Goal: Transaction & Acquisition: Purchase product/service

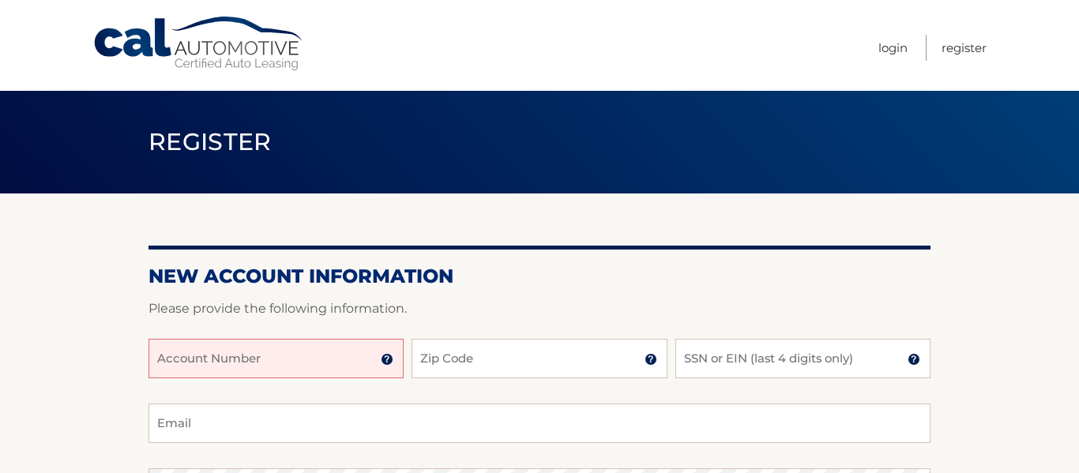
click at [232, 352] on input "Account Number" at bounding box center [275, 358] width 255 height 39
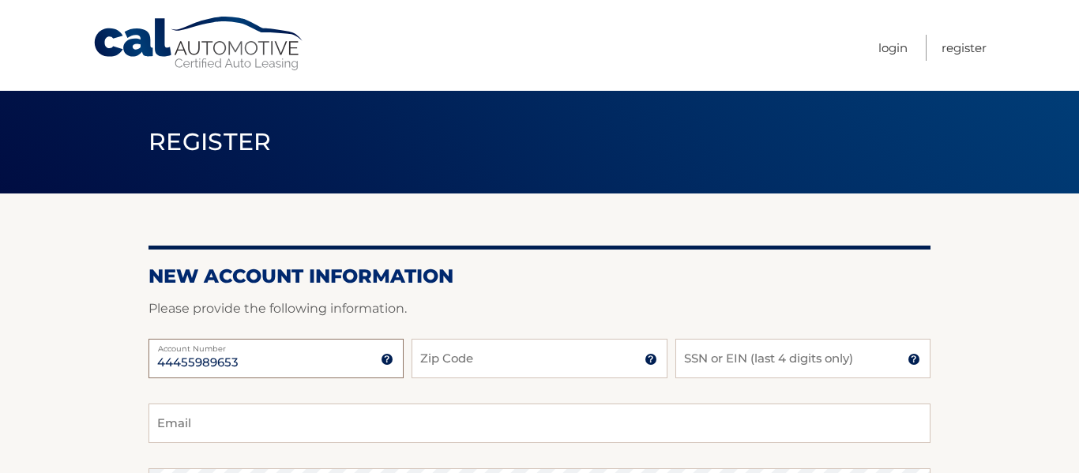
type input "44455989653"
type input "11050"
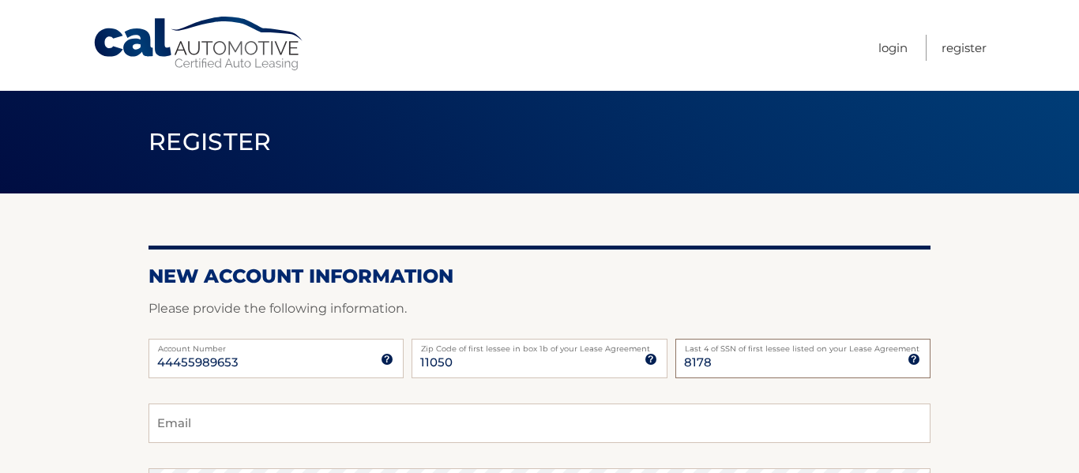
type input "8178"
type input "robmaurabros@gmail.com"
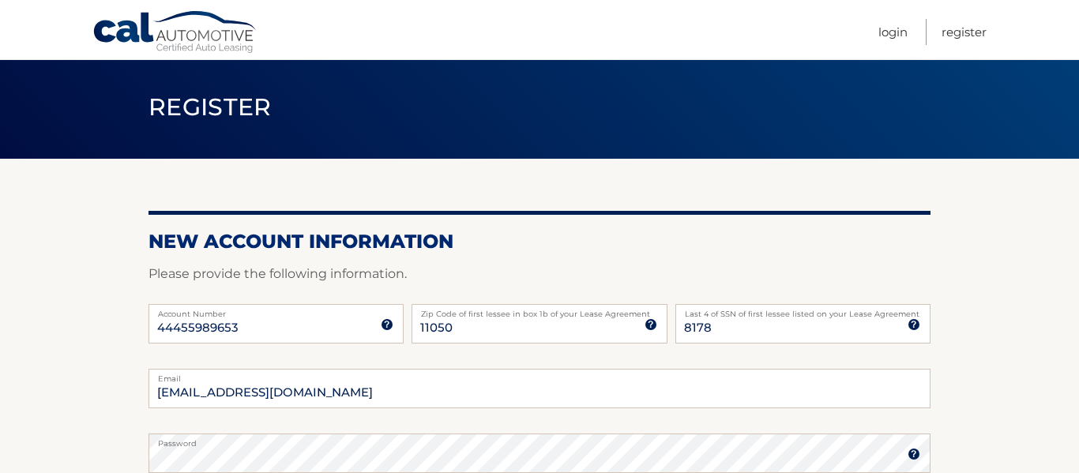
scroll to position [317, 0]
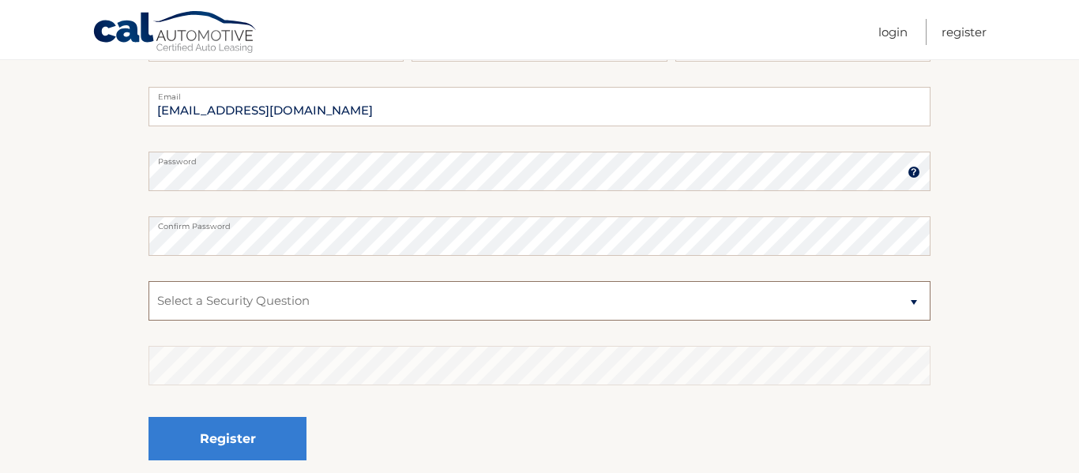
click at [310, 299] on select "Select a Security Question What was the name of your elementary school? What is…" at bounding box center [539, 300] width 782 height 39
select select "1"
click at [148, 281] on select "Select a Security Question What was the name of your elementary school? What is…" at bounding box center [539, 300] width 782 height 39
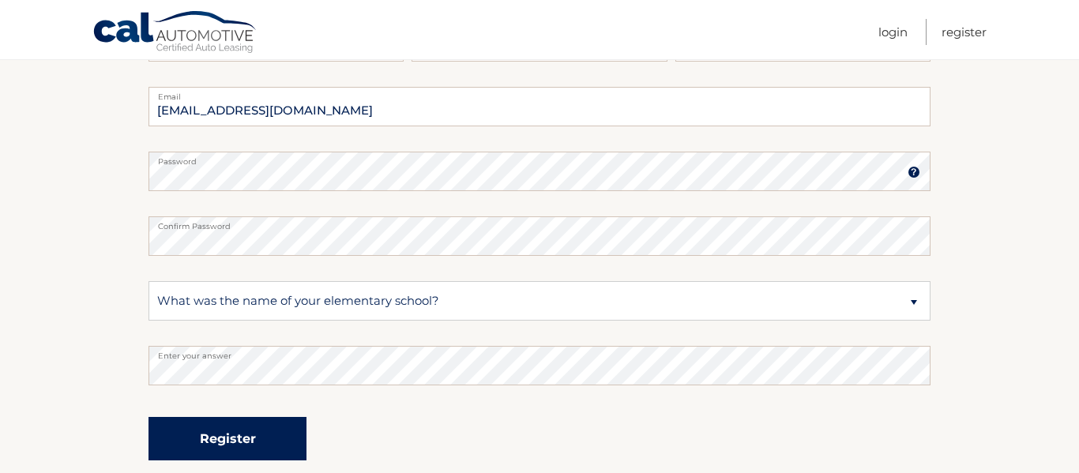
click at [190, 438] on button "Register" at bounding box center [227, 438] width 158 height 43
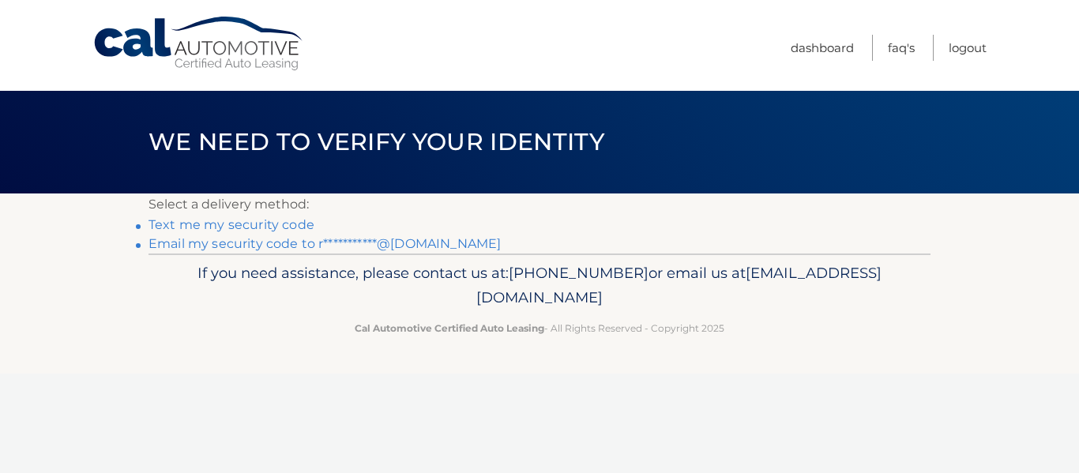
click at [266, 243] on link "**********" at bounding box center [324, 243] width 352 height 15
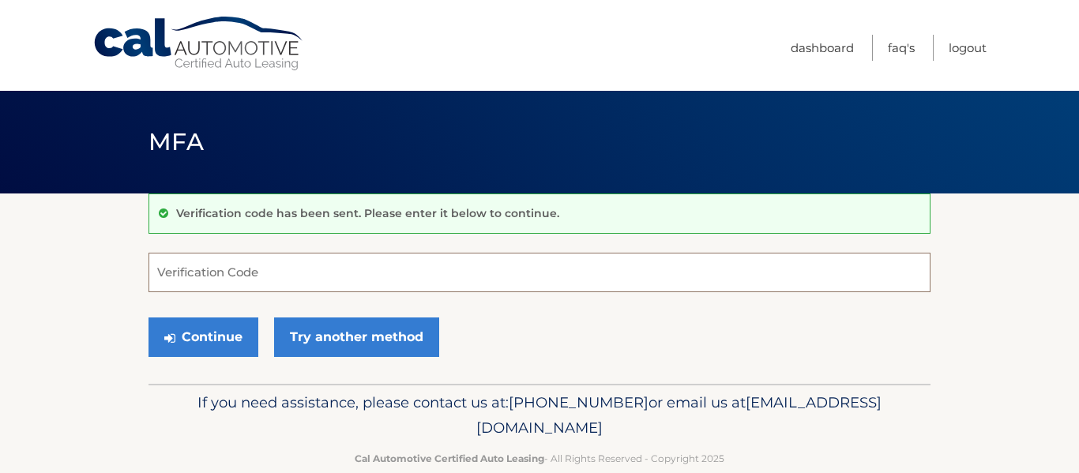
click at [269, 268] on input "Verification Code" at bounding box center [539, 272] width 782 height 39
click at [269, 268] on label "Verification Code" at bounding box center [539, 263] width 782 height 19
click at [269, 268] on input "6" at bounding box center [539, 272] width 782 height 39
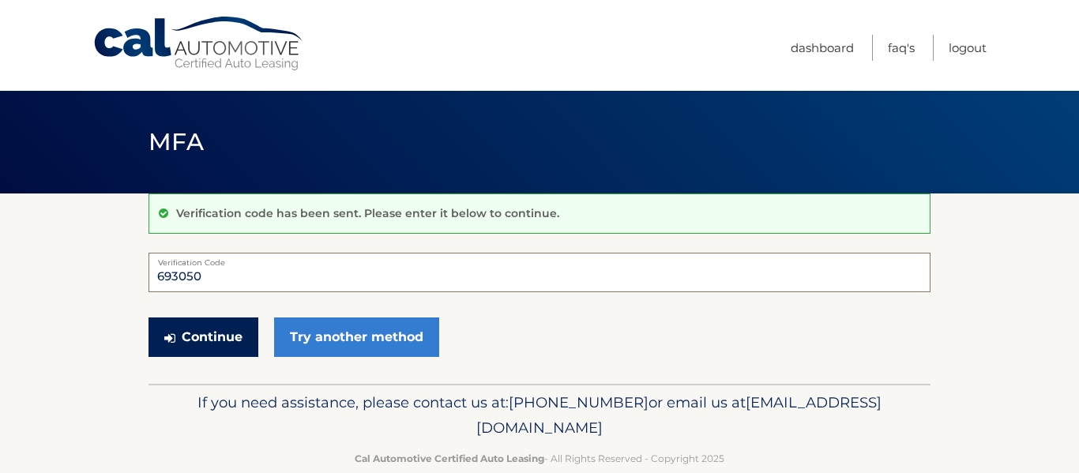
type input "693050"
click at [200, 351] on button "Continue" at bounding box center [203, 337] width 110 height 39
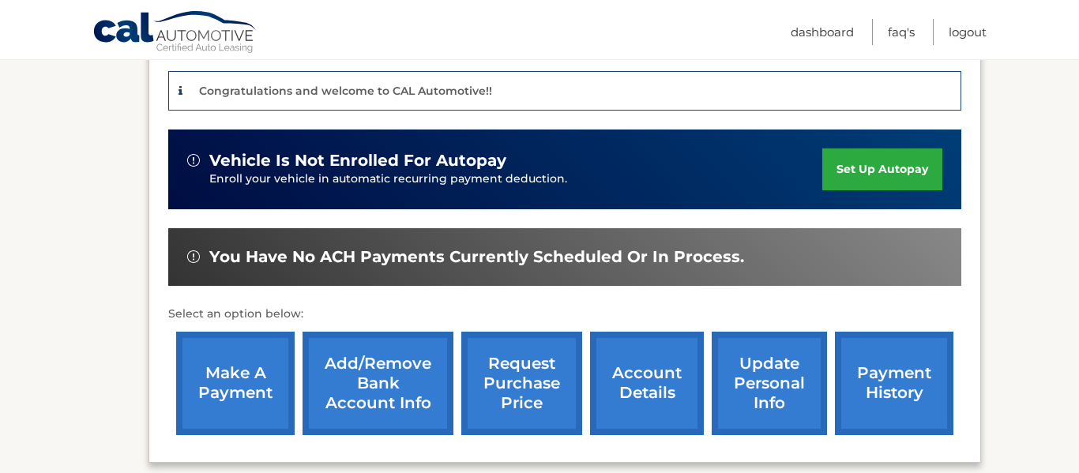
scroll to position [410, 0]
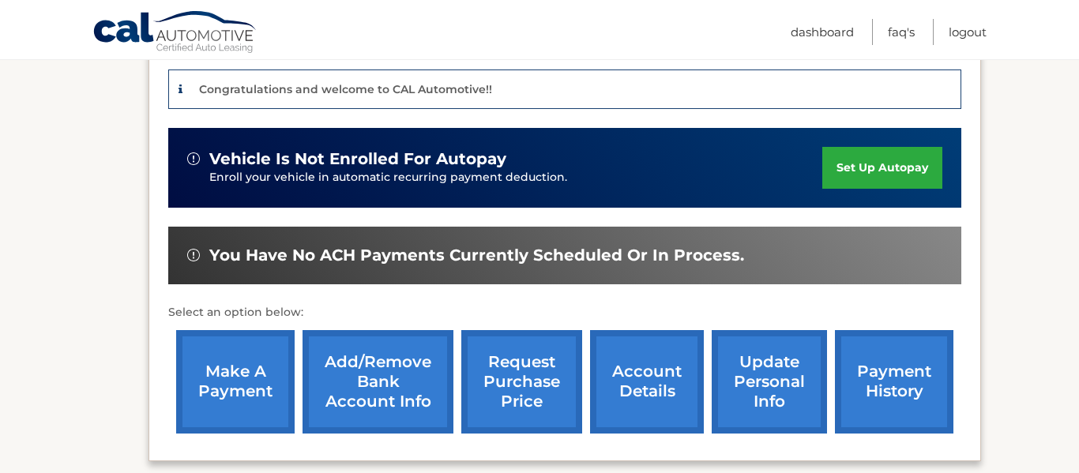
click at [222, 359] on link "make a payment" at bounding box center [235, 381] width 118 height 103
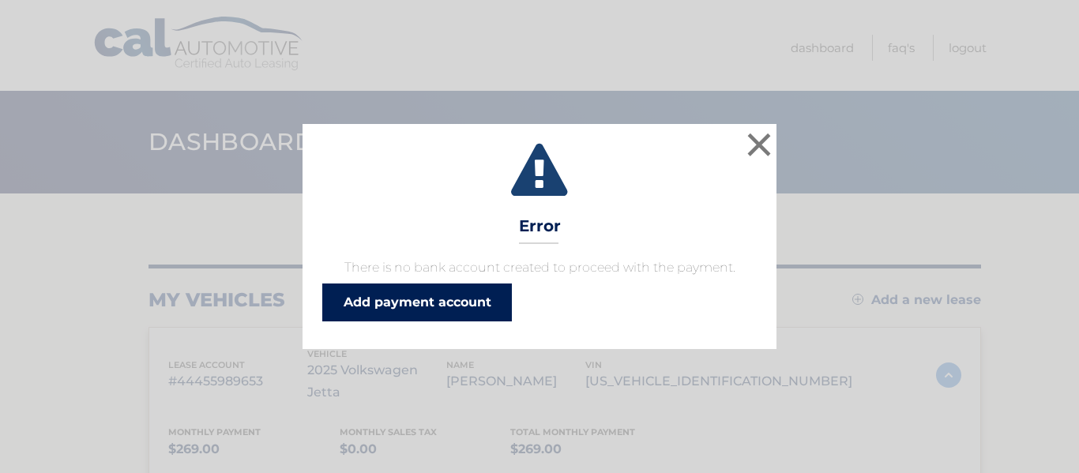
click at [437, 298] on link "Add payment account" at bounding box center [417, 303] width 190 height 38
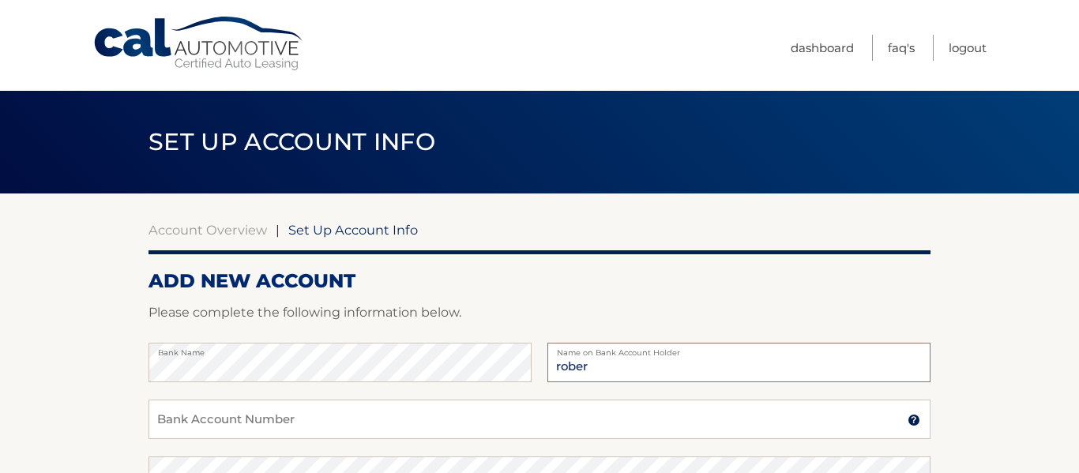
type input "robert"
type input "[PERSON_NAME]"
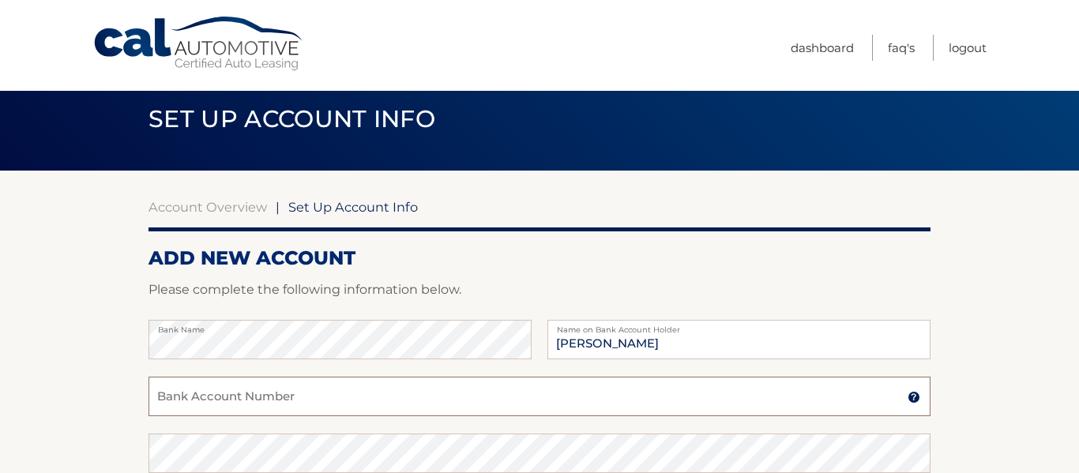
click at [217, 396] on input "Bank Account Number" at bounding box center [539, 396] width 782 height 39
type input "1510008427"
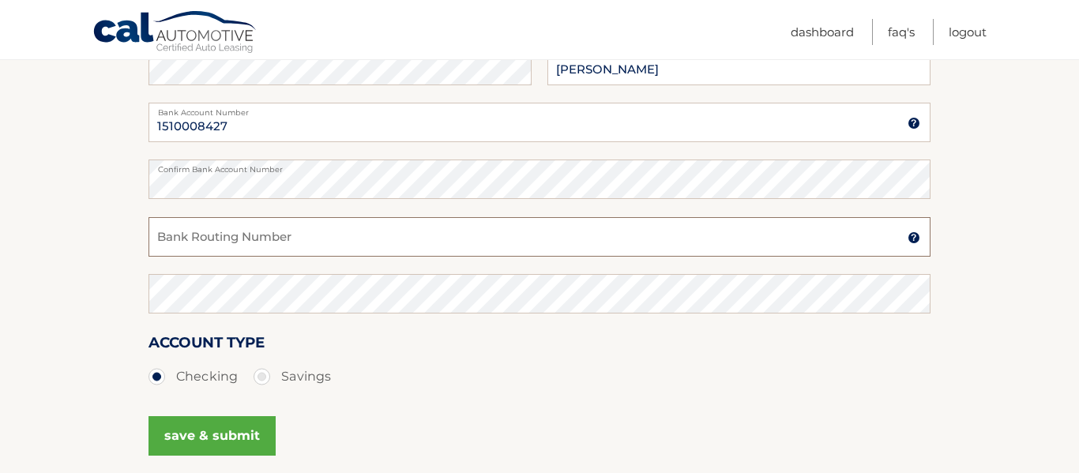
click at [284, 234] on input "Bank Routing Number" at bounding box center [539, 236] width 782 height 39
type input "021201383"
click at [192, 430] on button "save & submit" at bounding box center [211, 435] width 127 height 39
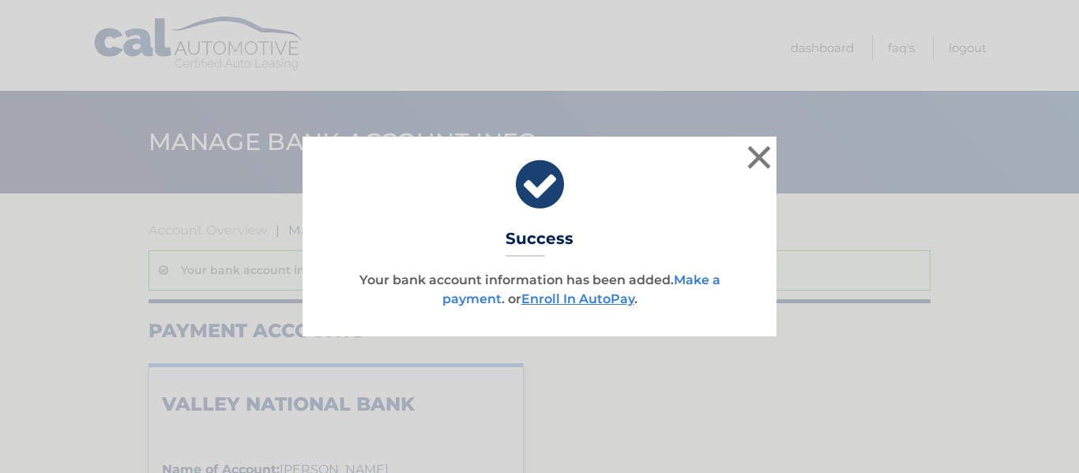
click at [690, 284] on link "Make a payment" at bounding box center [581, 289] width 278 height 34
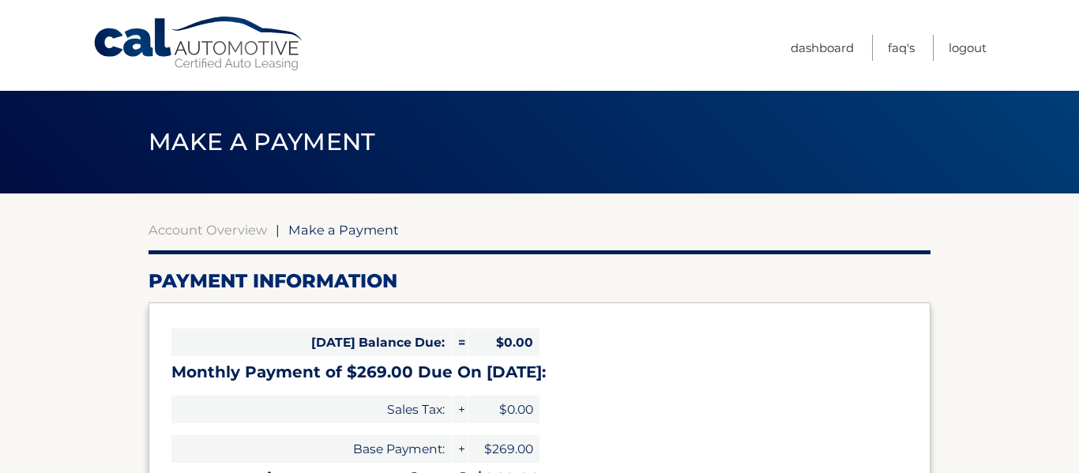
select select "MGRiNzNkZGUtNjk3ZC00M2YzLTliZmMtNTEzNmY1ZTJmZmJm"
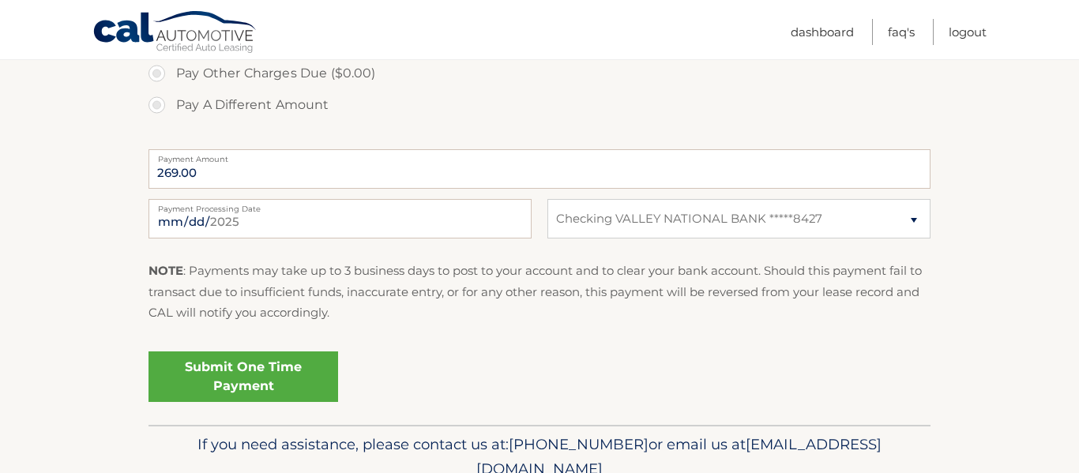
scroll to position [587, 0]
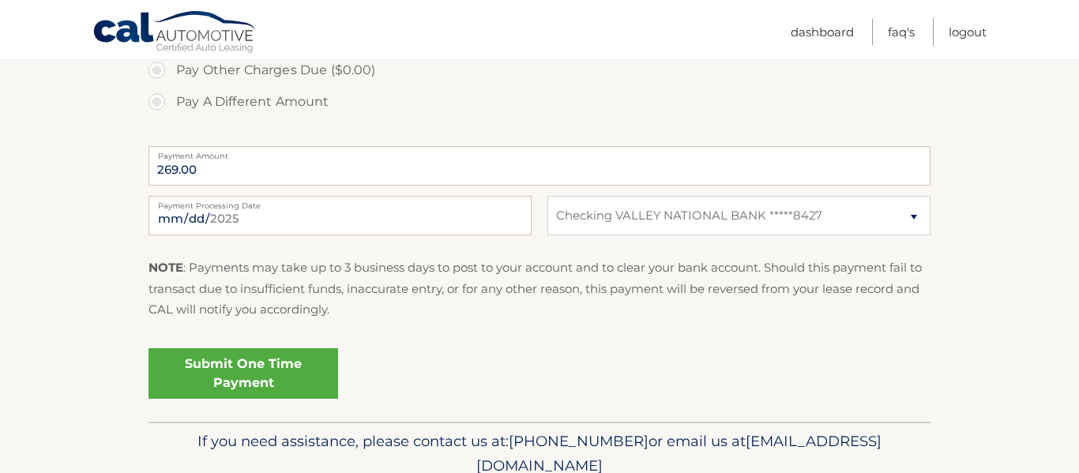
click at [229, 368] on link "Submit One Time Payment" at bounding box center [243, 373] width 190 height 51
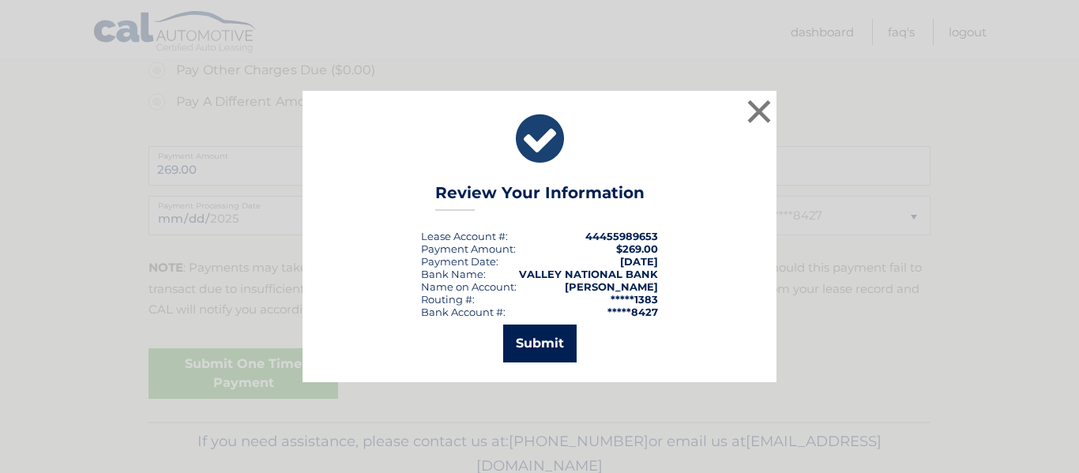
click at [536, 344] on button "Submit" at bounding box center [539, 344] width 73 height 38
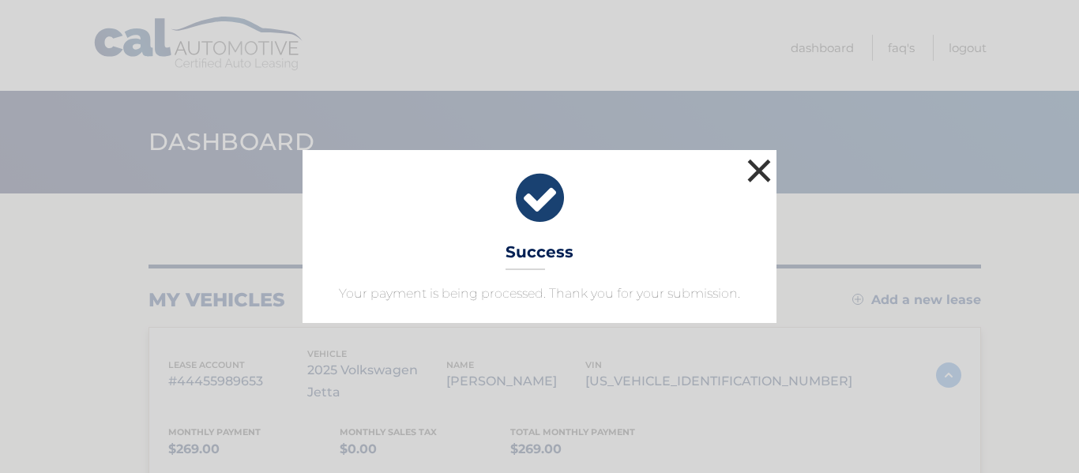
click at [753, 174] on button "×" at bounding box center [759, 171] width 32 height 32
